Goal: Use online tool/utility: Utilize a website feature to perform a specific function

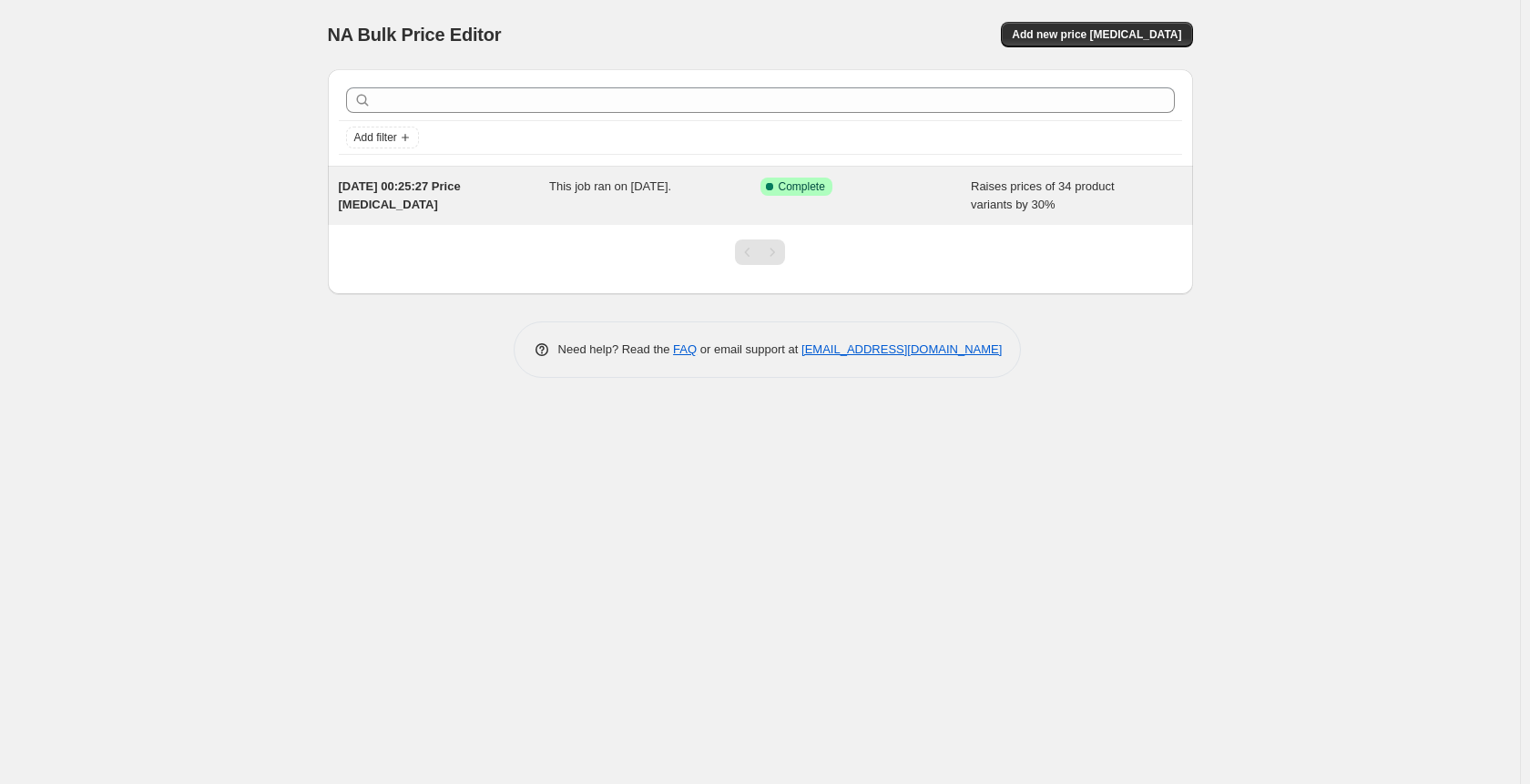
click at [1024, 180] on span "Raises prices of 34 product variants by 30%" at bounding box center [1043, 195] width 144 height 32
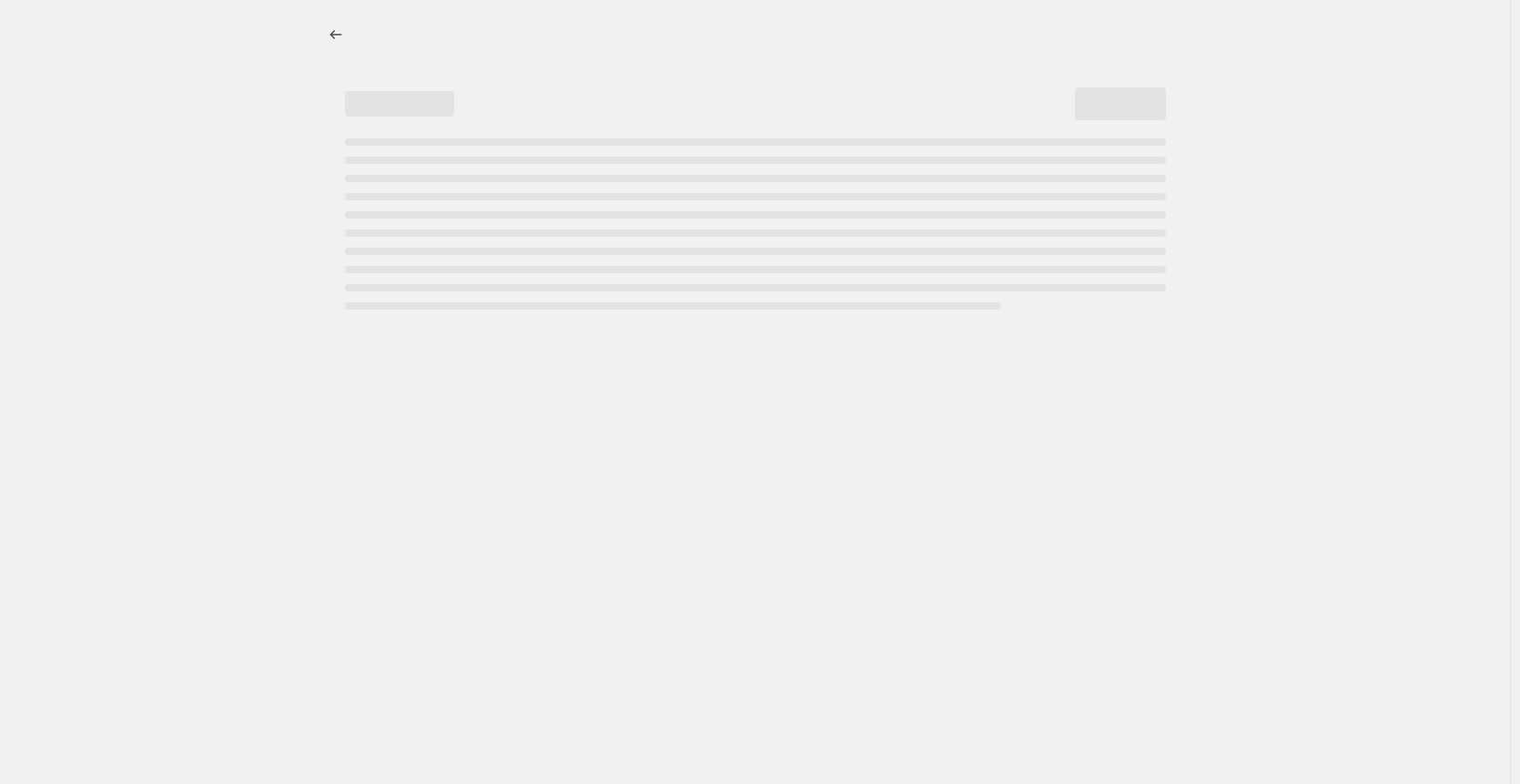
select select "percentage"
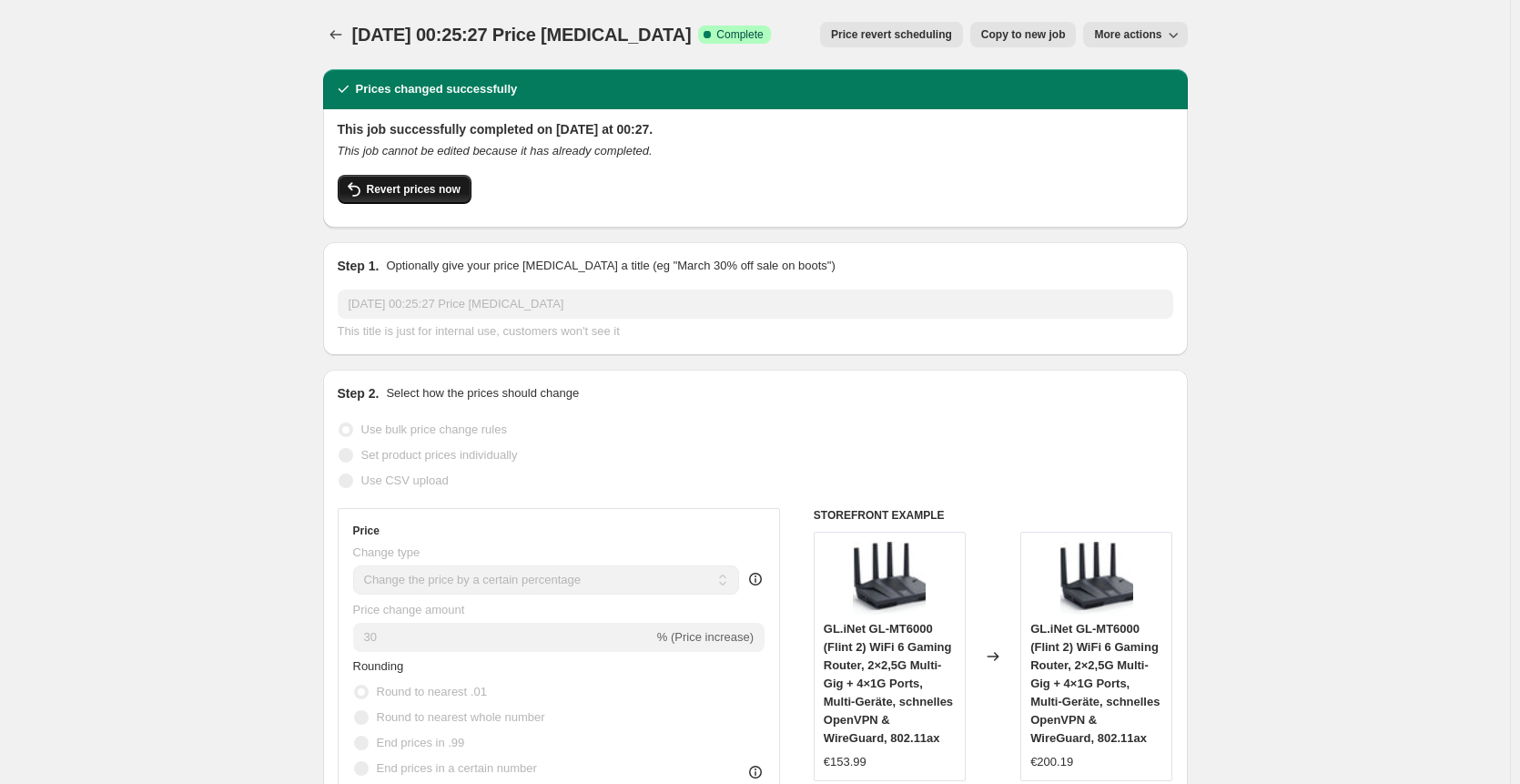
click at [428, 183] on span "Revert prices now" at bounding box center [414, 188] width 93 height 15
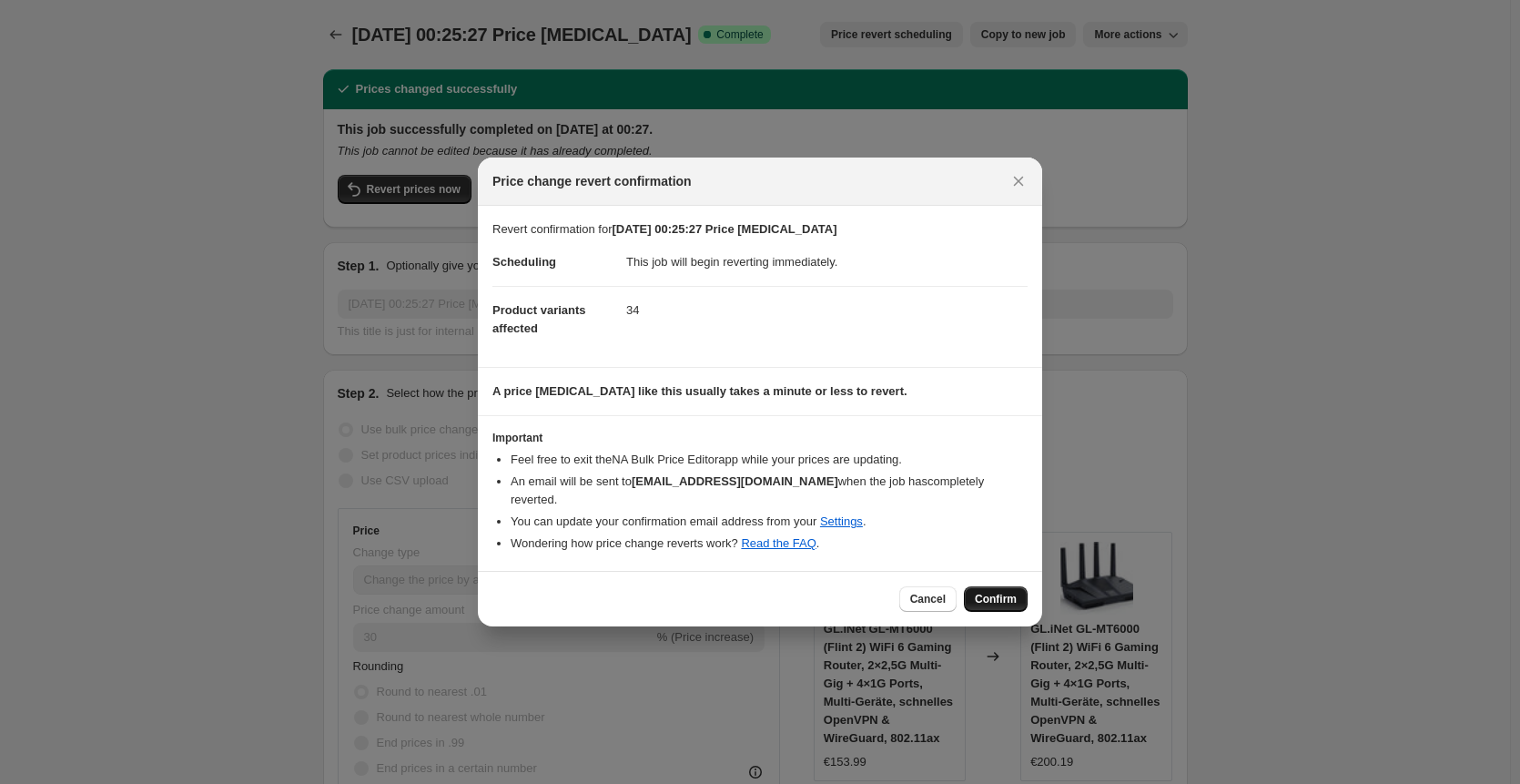
click at [967, 591] on button "Confirm" at bounding box center [996, 598] width 64 height 25
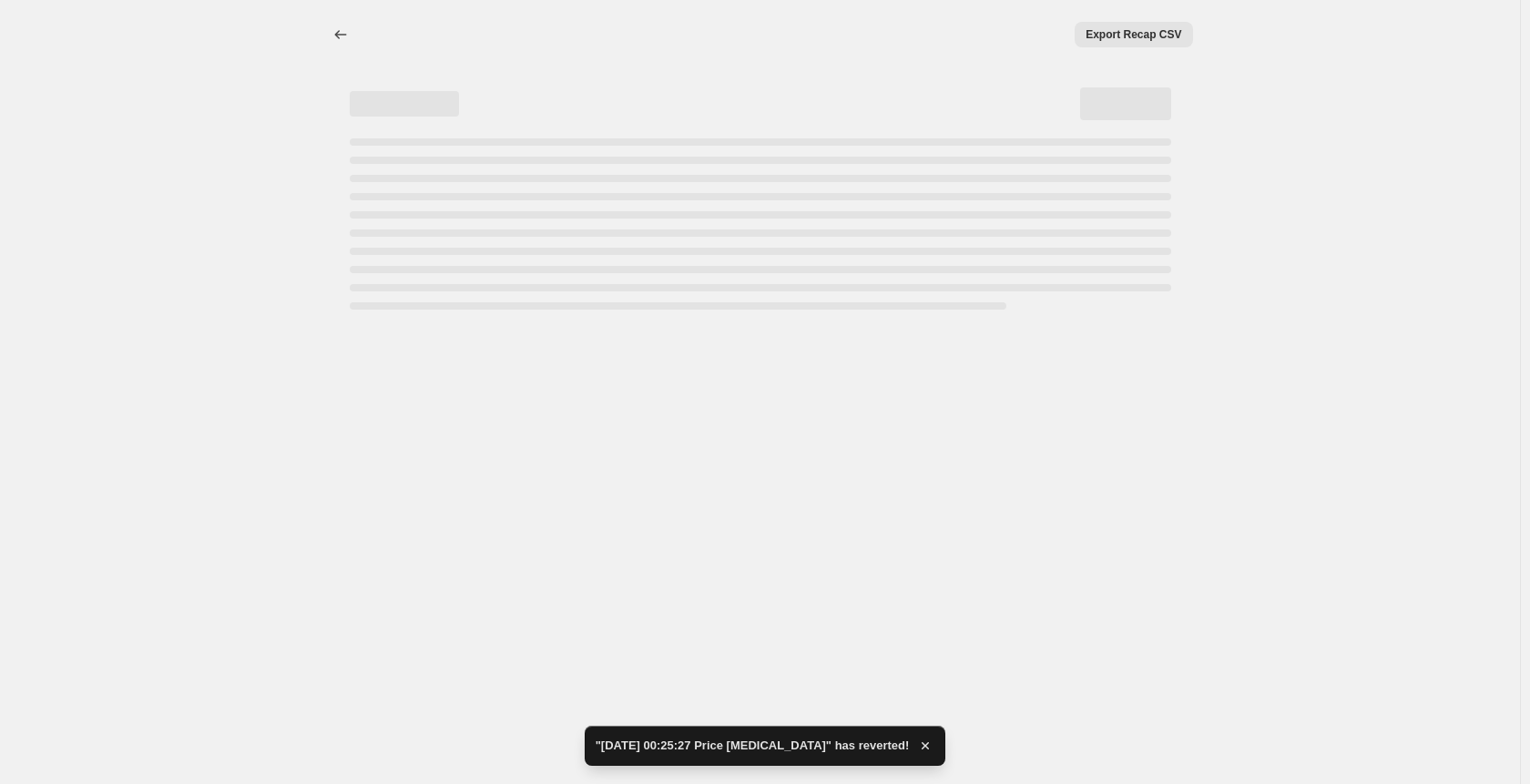
select select "percentage"
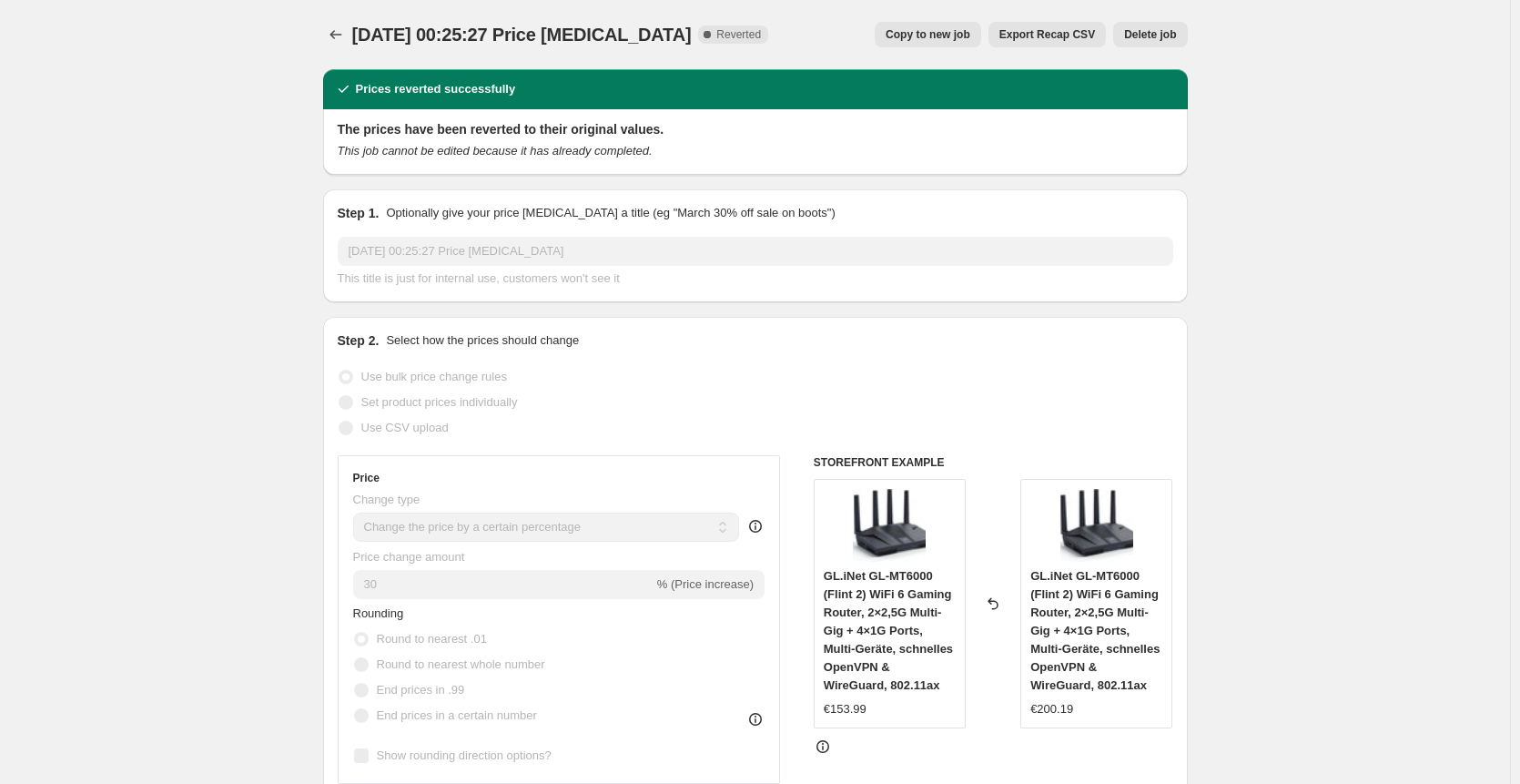
click at [1145, 35] on span "Delete job" at bounding box center [1150, 34] width 52 height 15
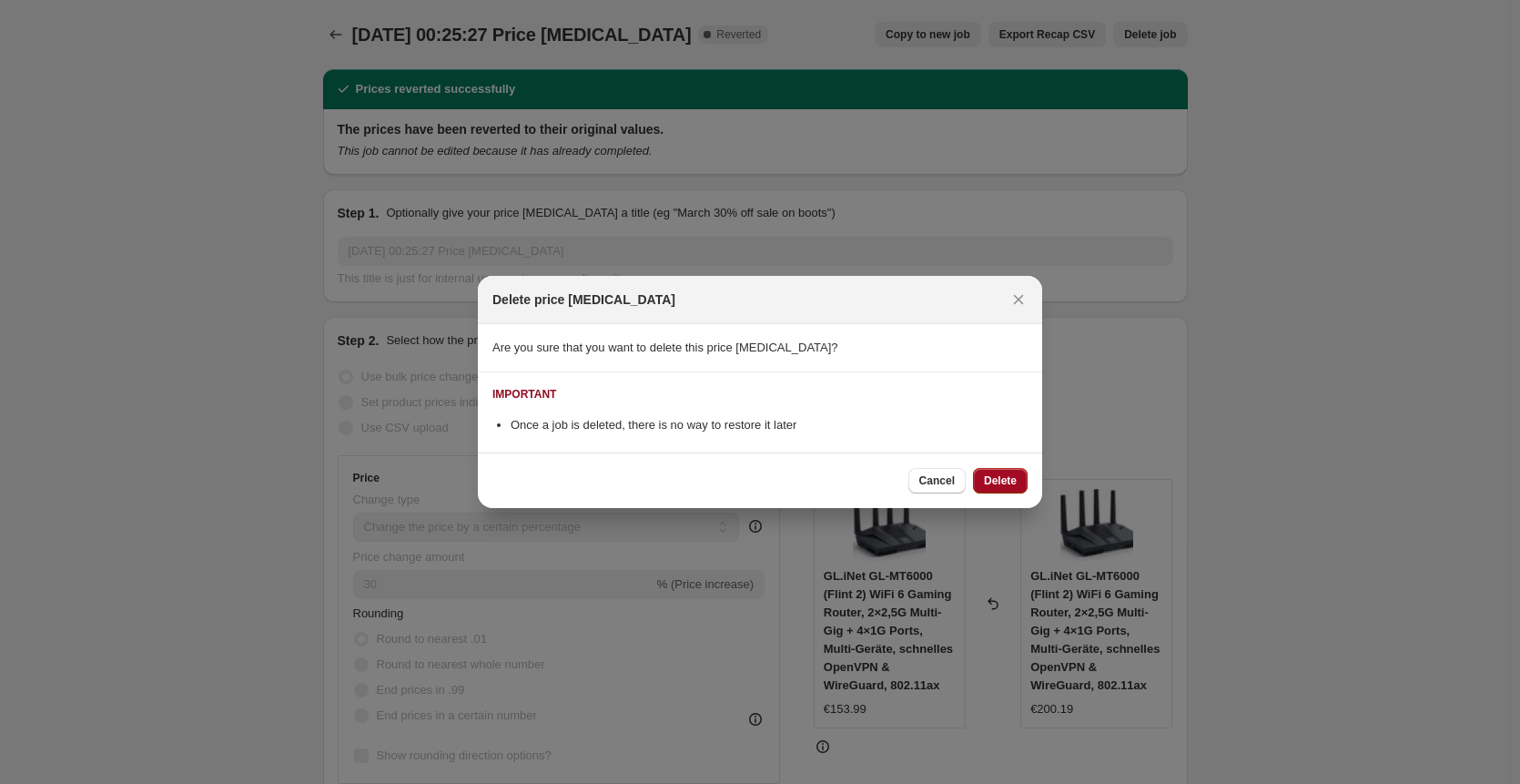
click at [992, 486] on span "Delete" at bounding box center [1001, 480] width 33 height 15
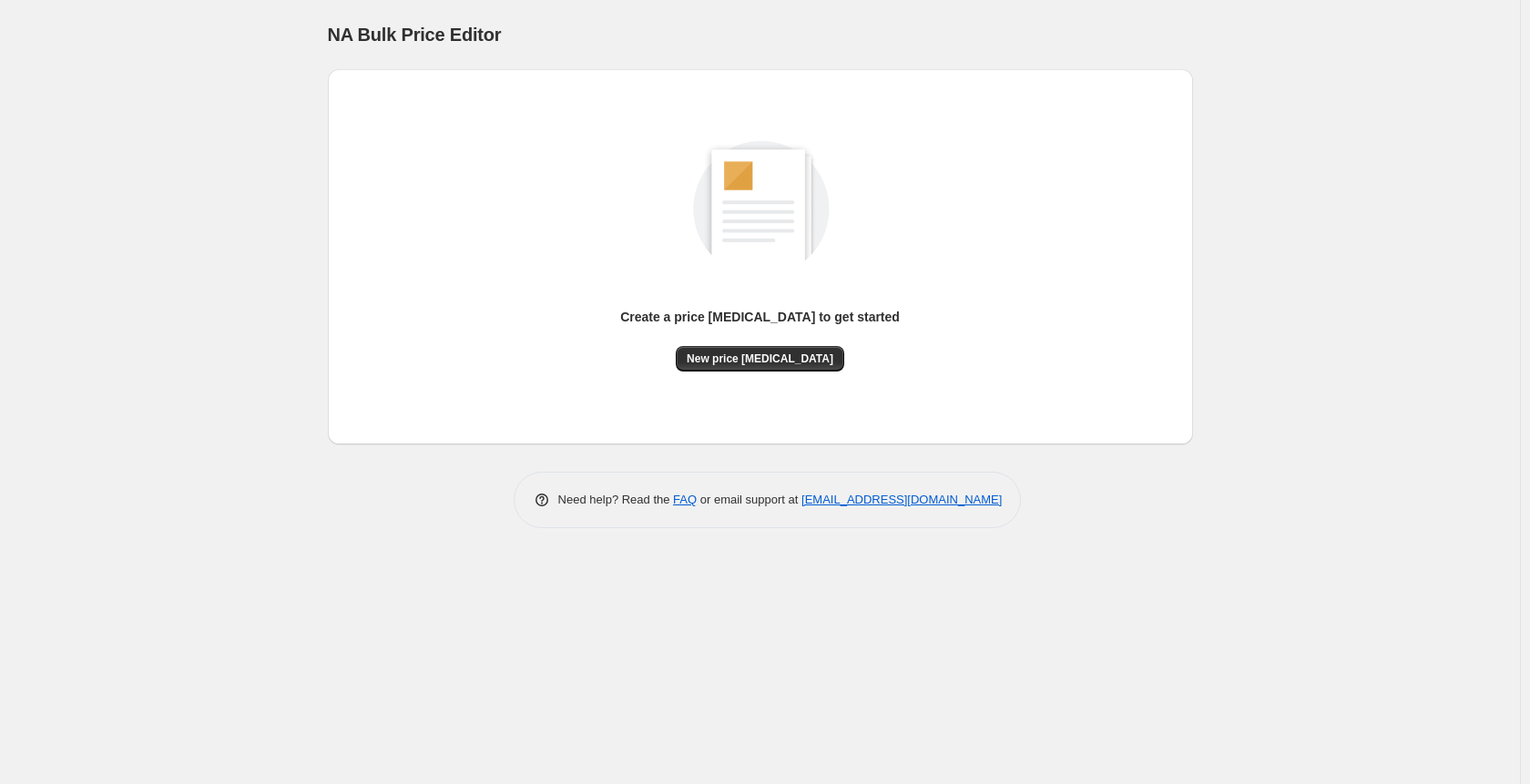
click at [759, 377] on div "Create a price [MEDICAL_DATA] to get started New price [MEDICAL_DATA]" at bounding box center [760, 256] width 836 height 346
click at [754, 371] on div "Create a price [MEDICAL_DATA] to get started New price [MEDICAL_DATA]" at bounding box center [760, 256] width 836 height 346
click at [716, 346] on div "Create a price [MEDICAL_DATA] to get started New price [MEDICAL_DATA]" at bounding box center [760, 340] width 280 height 64
click at [722, 357] on span "New price [MEDICAL_DATA]" at bounding box center [759, 358] width 147 height 15
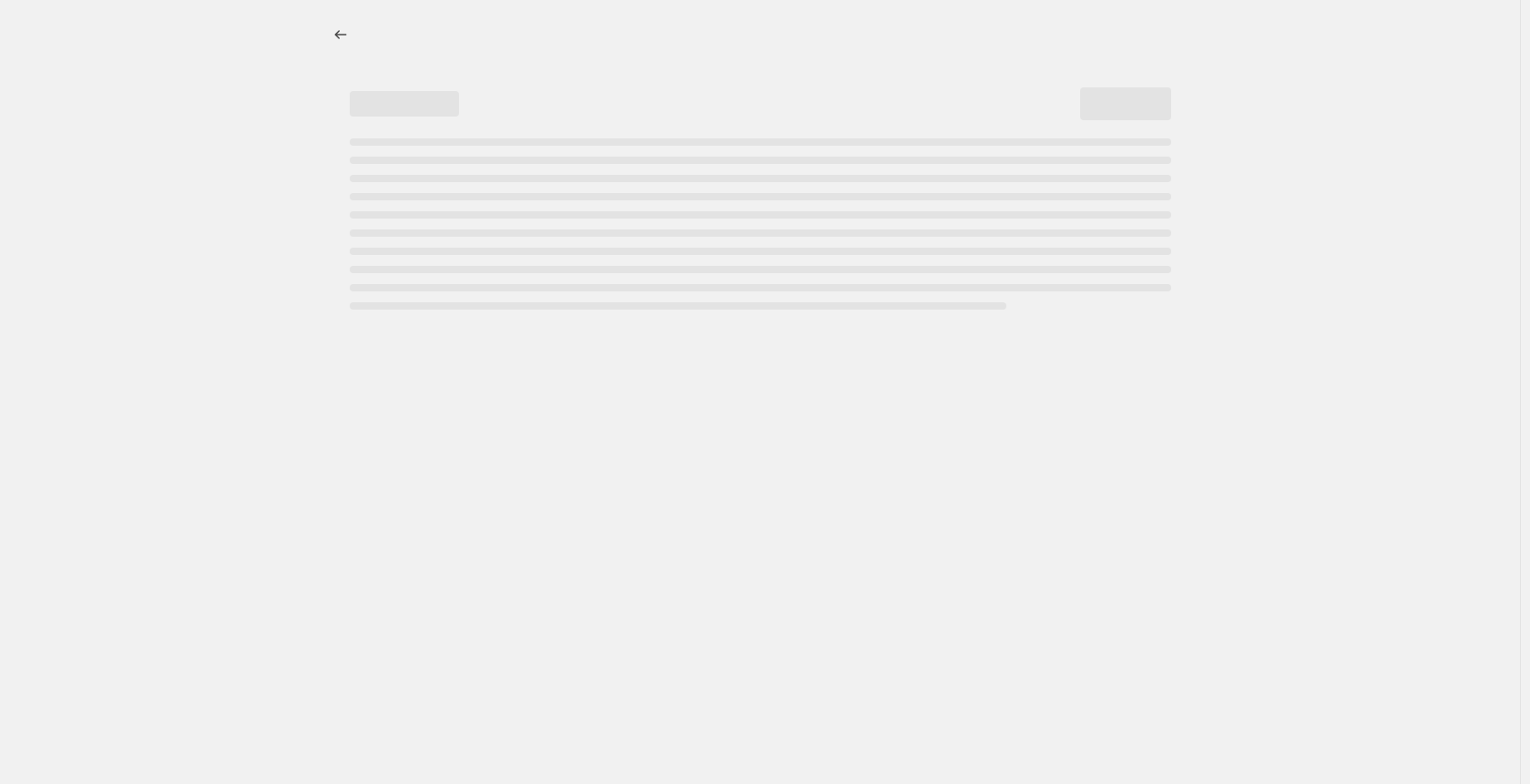
select select "percentage"
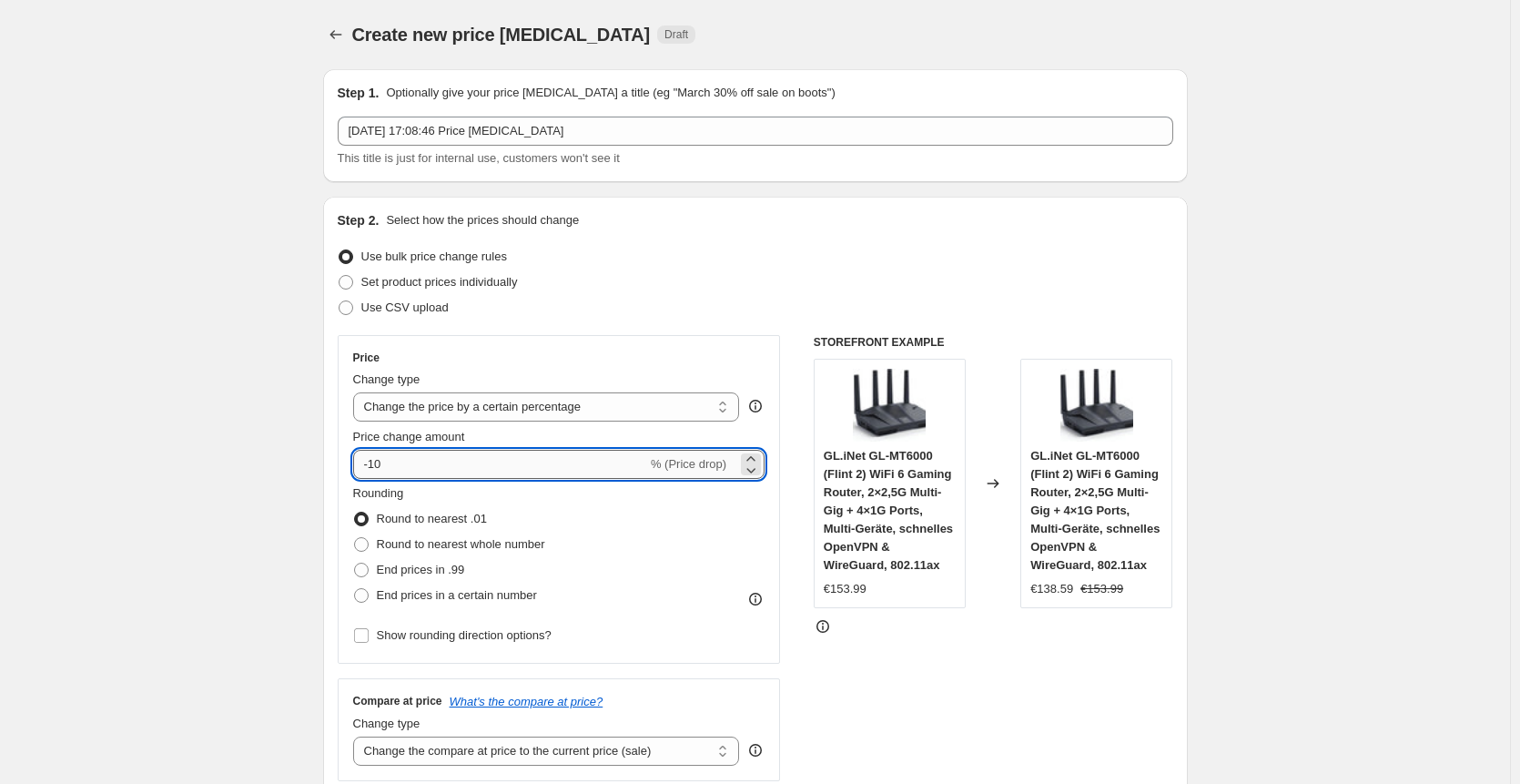
click at [456, 462] on input "-10" at bounding box center [500, 464] width 294 height 29
type input "-1"
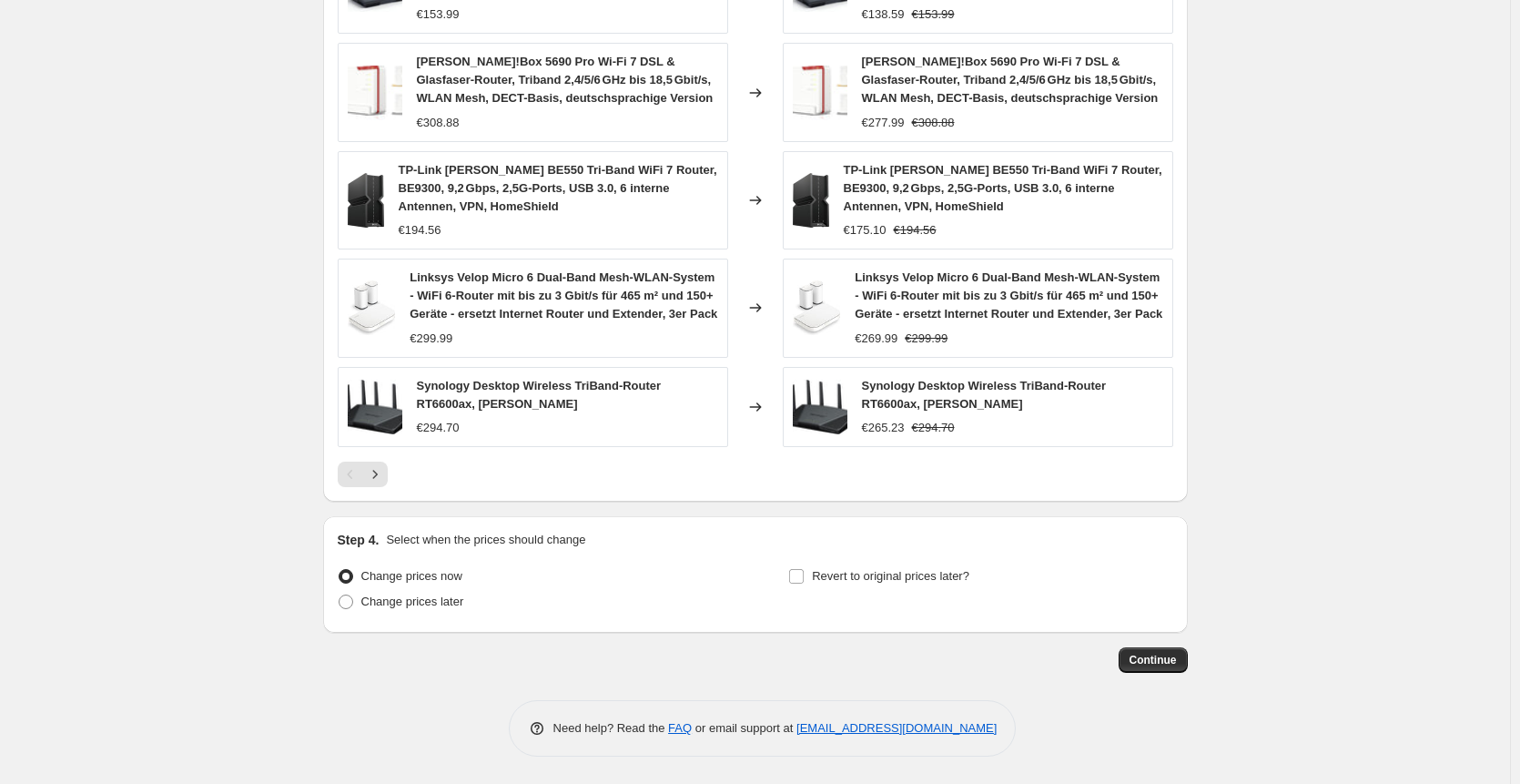
scroll to position [1157, 0]
type input "-25"
click at [1175, 669] on button "Continue" at bounding box center [1153, 660] width 69 height 25
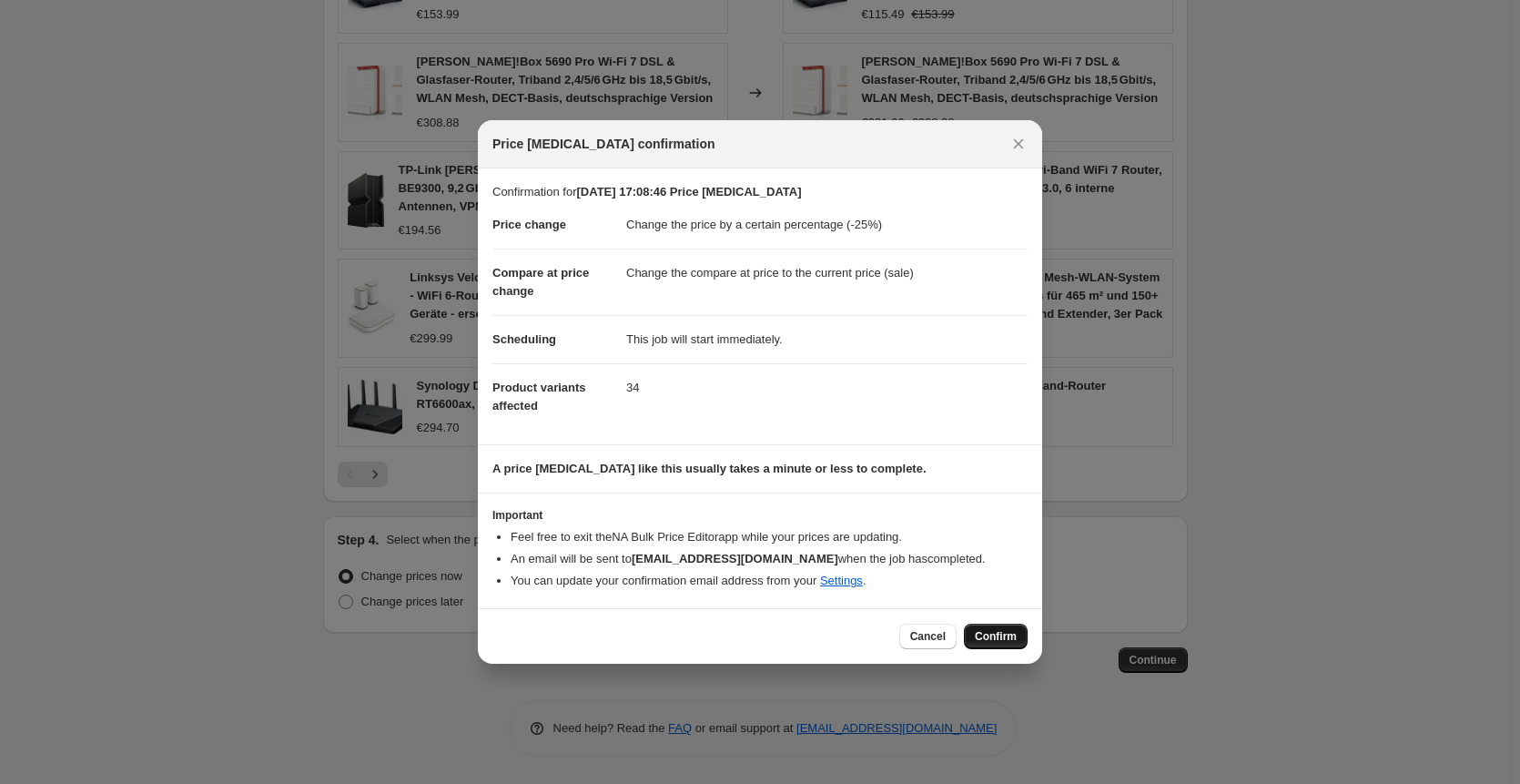
click at [982, 641] on span "Confirm" at bounding box center [995, 635] width 42 height 15
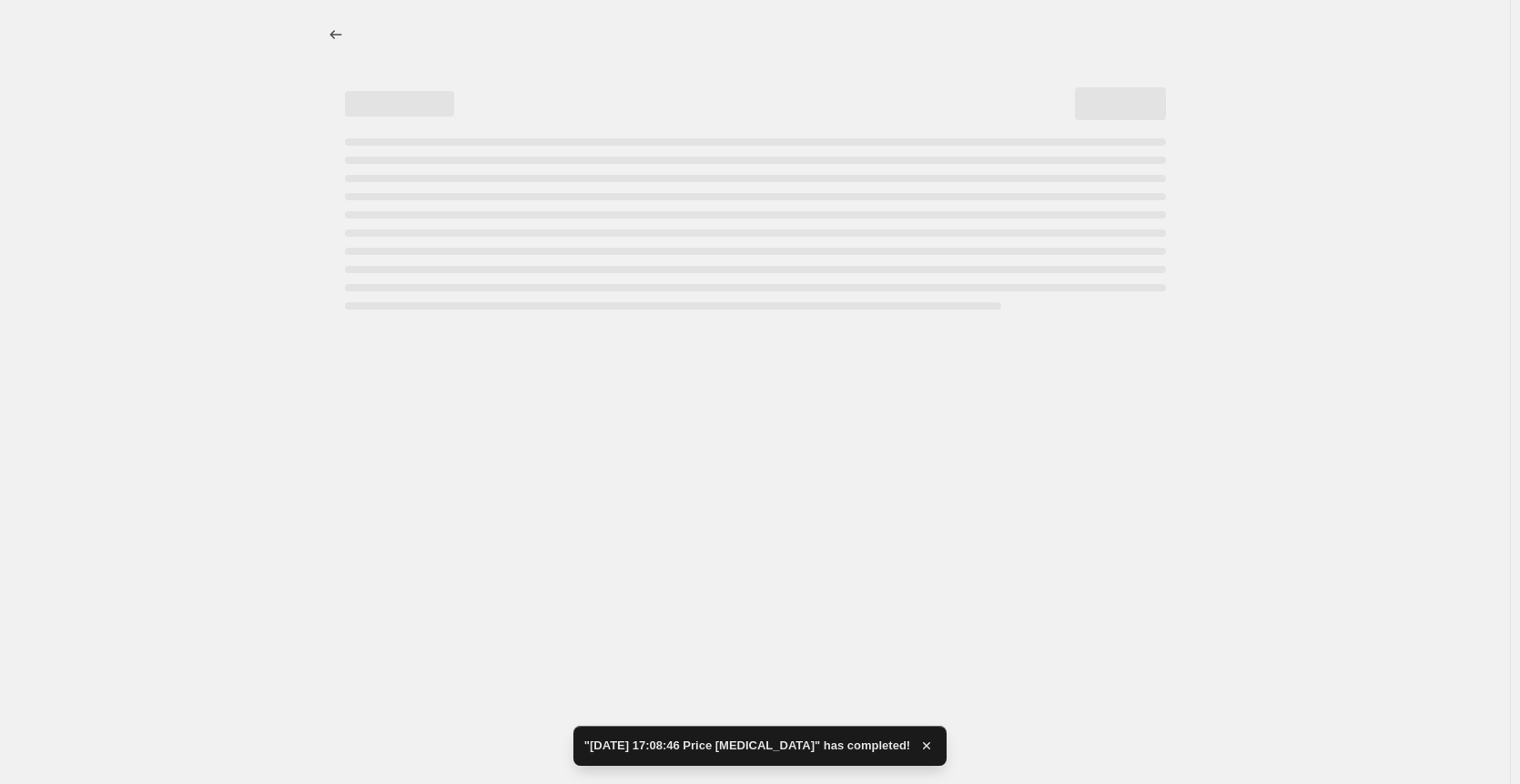
select select "percentage"
